Goal: Transaction & Acquisition: Subscribe to service/newsletter

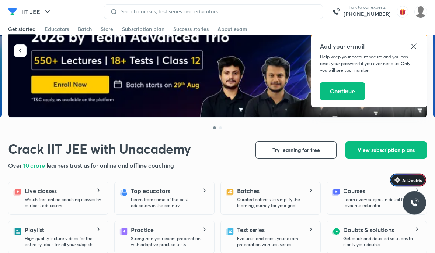
scroll to position [52, 0]
click at [413, 47] on icon at bounding box center [413, 46] width 6 height 6
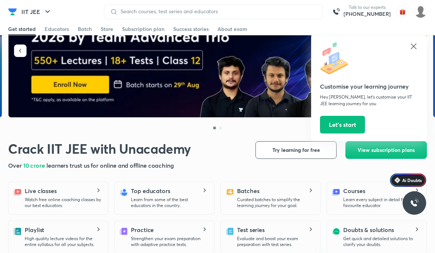
click at [412, 45] on icon at bounding box center [413, 46] width 9 height 9
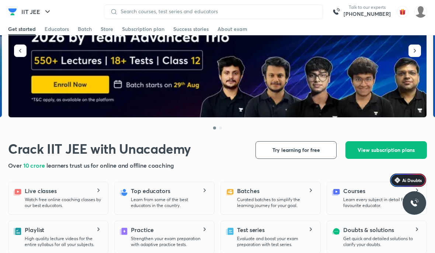
click at [393, 147] on span "View subscription plans" at bounding box center [385, 150] width 57 height 7
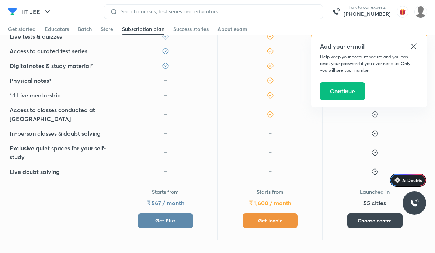
scroll to position [193, 0]
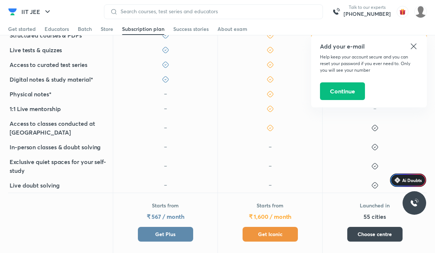
click at [417, 42] on icon at bounding box center [413, 46] width 9 height 9
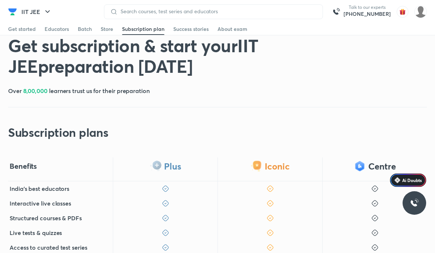
scroll to position [9, 0]
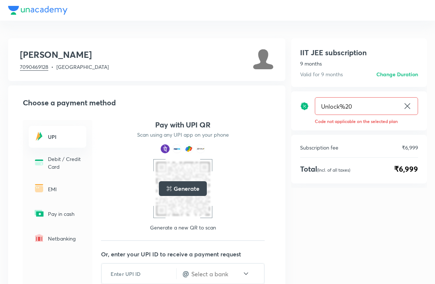
click at [185, 190] on h5 "Generate" at bounding box center [185, 188] width 25 height 9
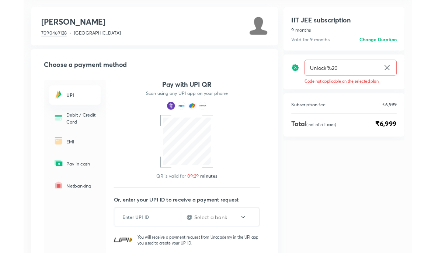
scroll to position [29, 0]
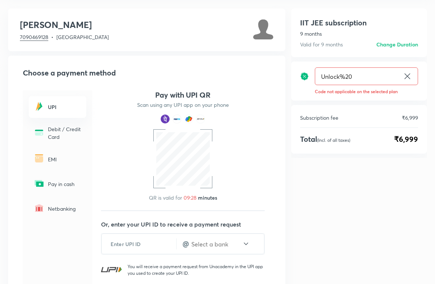
click at [372, 74] on input "Unlock%20" at bounding box center [357, 76] width 85 height 17
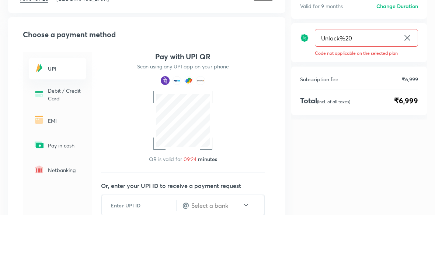
type input "Unlock%2"
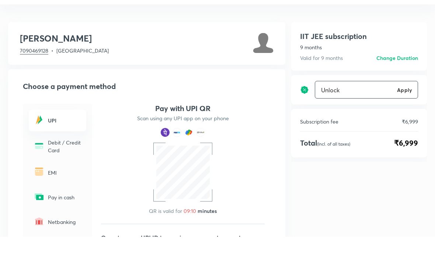
type input "Unlock"
click at [408, 102] on h6 "Apply" at bounding box center [404, 106] width 15 height 8
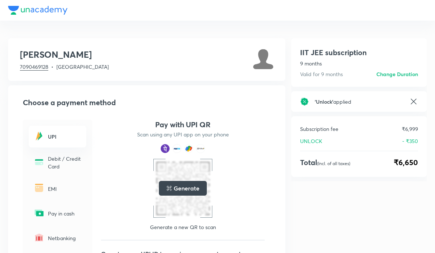
click at [184, 184] on div "Generate" at bounding box center [183, 188] width 48 height 15
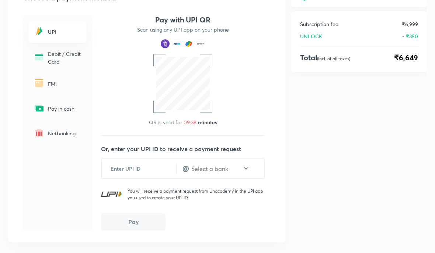
scroll to position [106, 0]
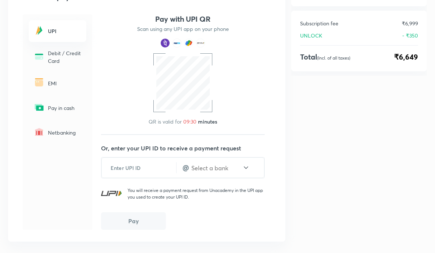
scroll to position [31, 0]
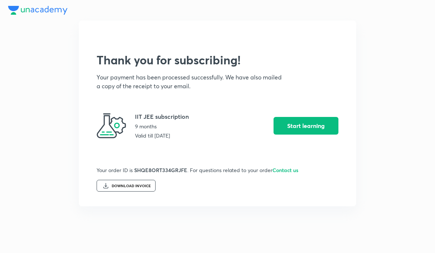
click at [309, 131] on button "Start learning" at bounding box center [305, 126] width 65 height 18
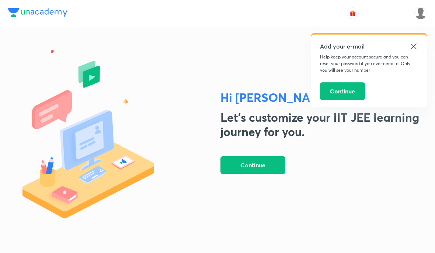
click at [412, 75] on div "Add your e-mail Help keep your account secure and you can reset your password i…" at bounding box center [369, 71] width 116 height 73
click at [414, 74] on div "Add your e-mail Help keep your account secure and you can reset your password i…" at bounding box center [369, 71] width 116 height 73
click at [418, 73] on div "Add your e-mail Help keep your account secure and you can reset your password i…" at bounding box center [369, 71] width 116 height 73
click at [249, 174] on button "Continue" at bounding box center [252, 166] width 65 height 18
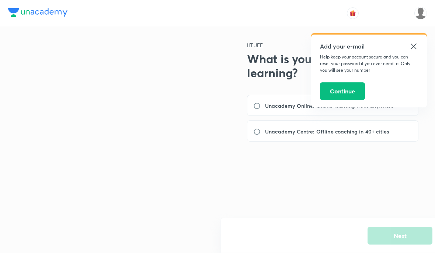
click at [414, 74] on div "Add your e-mail Help keep your account secure and you can reset your password i…" at bounding box center [369, 71] width 116 height 73
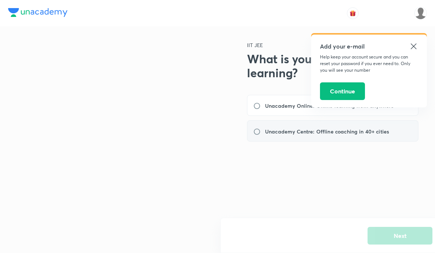
click at [344, 121] on div "Unacademy Centre: Offline coaching in 40+ cities" at bounding box center [332, 130] width 171 height 21
radio input "true"
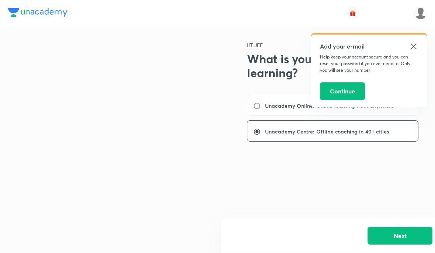
click at [411, 71] on p "Help keep your account secure and you can reset your password if you ever need …" at bounding box center [369, 64] width 98 height 20
click at [411, 75] on div "Add your e-mail Help keep your account secure and you can reset your password i…" at bounding box center [369, 71] width 116 height 73
click at [413, 73] on p "Help keep your account secure and you can reset your password if you ever need …" at bounding box center [369, 64] width 98 height 20
click at [412, 77] on div "Add your e-mail Help keep your account secure and you can reset your password i…" at bounding box center [369, 71] width 116 height 73
click at [344, 92] on button "Continue" at bounding box center [342, 91] width 45 height 18
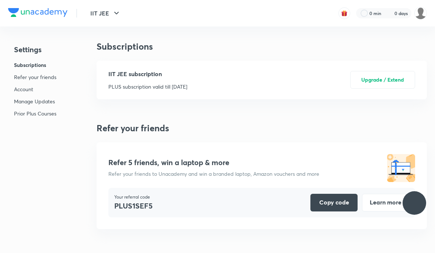
scroll to position [1903, 0]
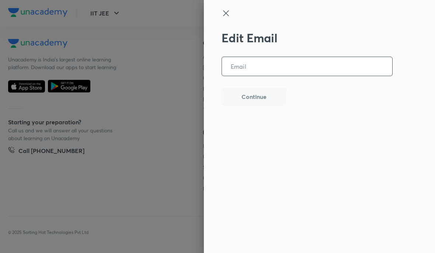
click at [241, 65] on input "email" at bounding box center [307, 66] width 170 height 19
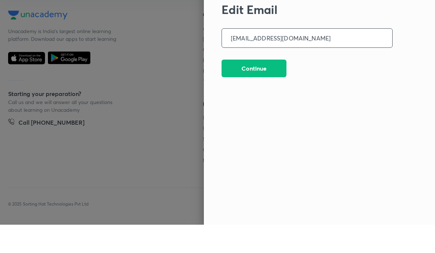
type input "ratishsharma@gmail.com"
click at [252, 88] on button "Continue" at bounding box center [253, 97] width 65 height 18
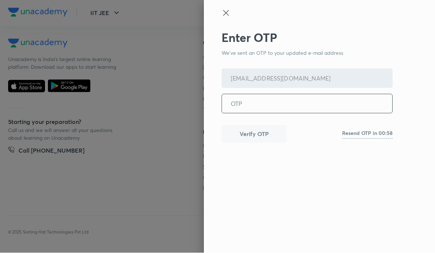
click at [244, 104] on input "tel" at bounding box center [307, 104] width 170 height 19
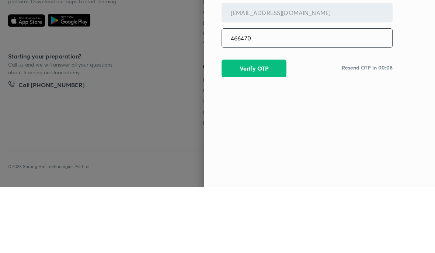
type input "466470"
click at [255, 126] on button "Verify OTP" at bounding box center [253, 135] width 65 height 18
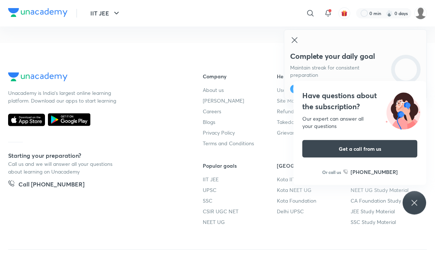
scroll to position [1876, 0]
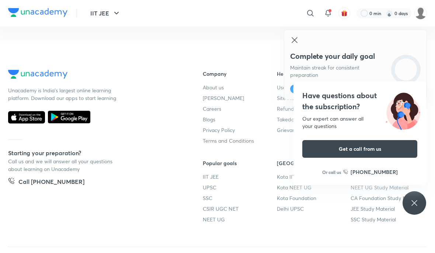
click at [26, 118] on icon at bounding box center [26, 120] width 3 height 4
click at [22, 119] on icon at bounding box center [26, 118] width 36 height 12
click at [27, 115] on icon at bounding box center [26, 118] width 36 height 12
